Goal: Information Seeking & Learning: Learn about a topic

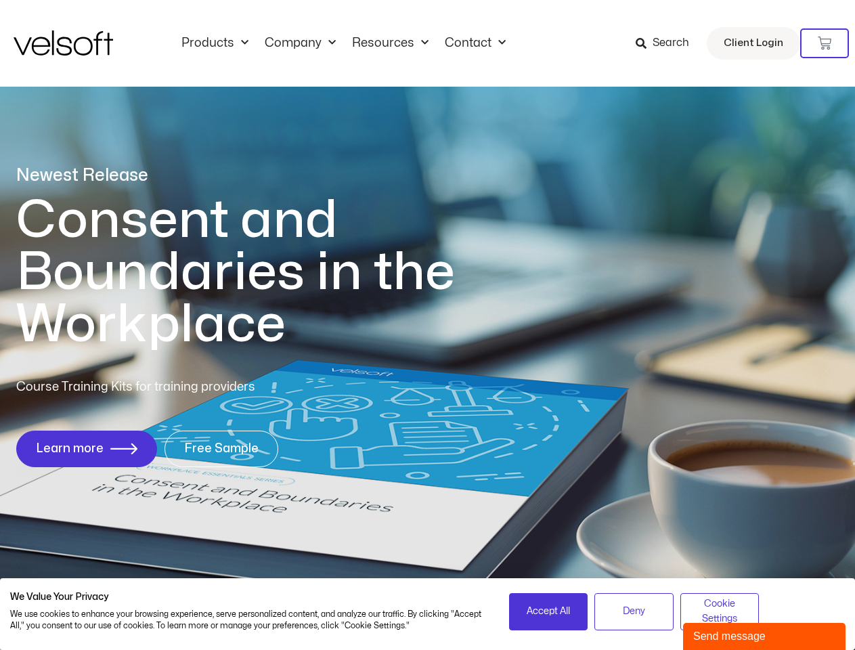
click at [427, 325] on h1 "Consent and Boundaries in the Workplace" at bounding box center [263, 272] width 494 height 156
click at [824, 43] on icon at bounding box center [824, 44] width 14 height 14
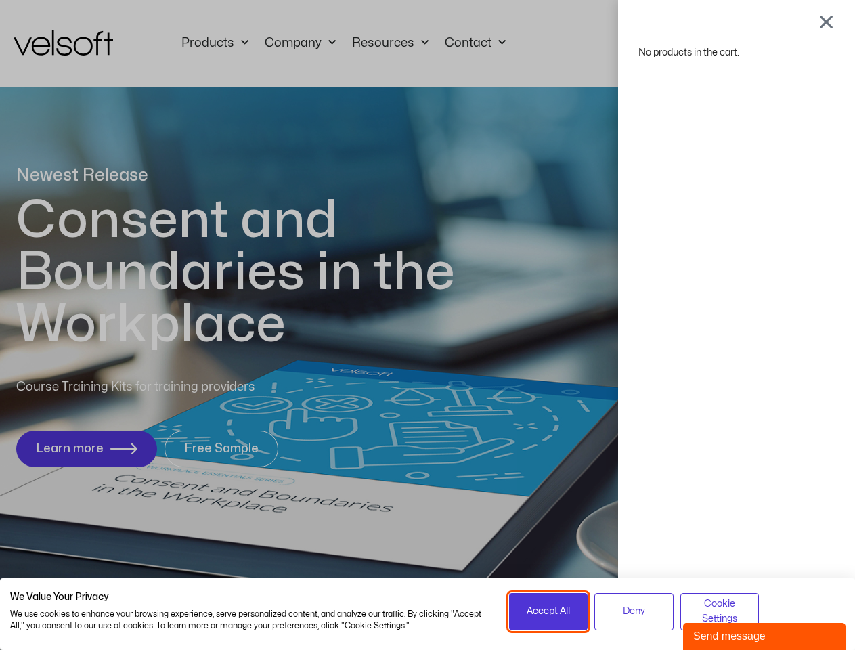
click at [548, 611] on span "Accept All" at bounding box center [547, 611] width 43 height 15
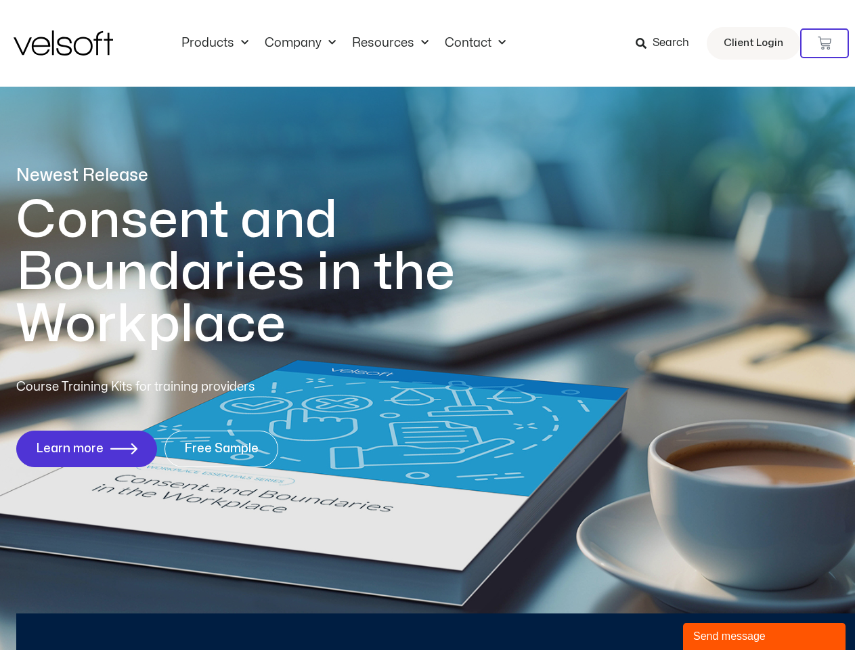
click at [428, 325] on div "No products in the cart." at bounding box center [428, 325] width 0 height 0
click at [764, 636] on div "Send message" at bounding box center [764, 636] width 142 height 16
